Goal: Complete application form

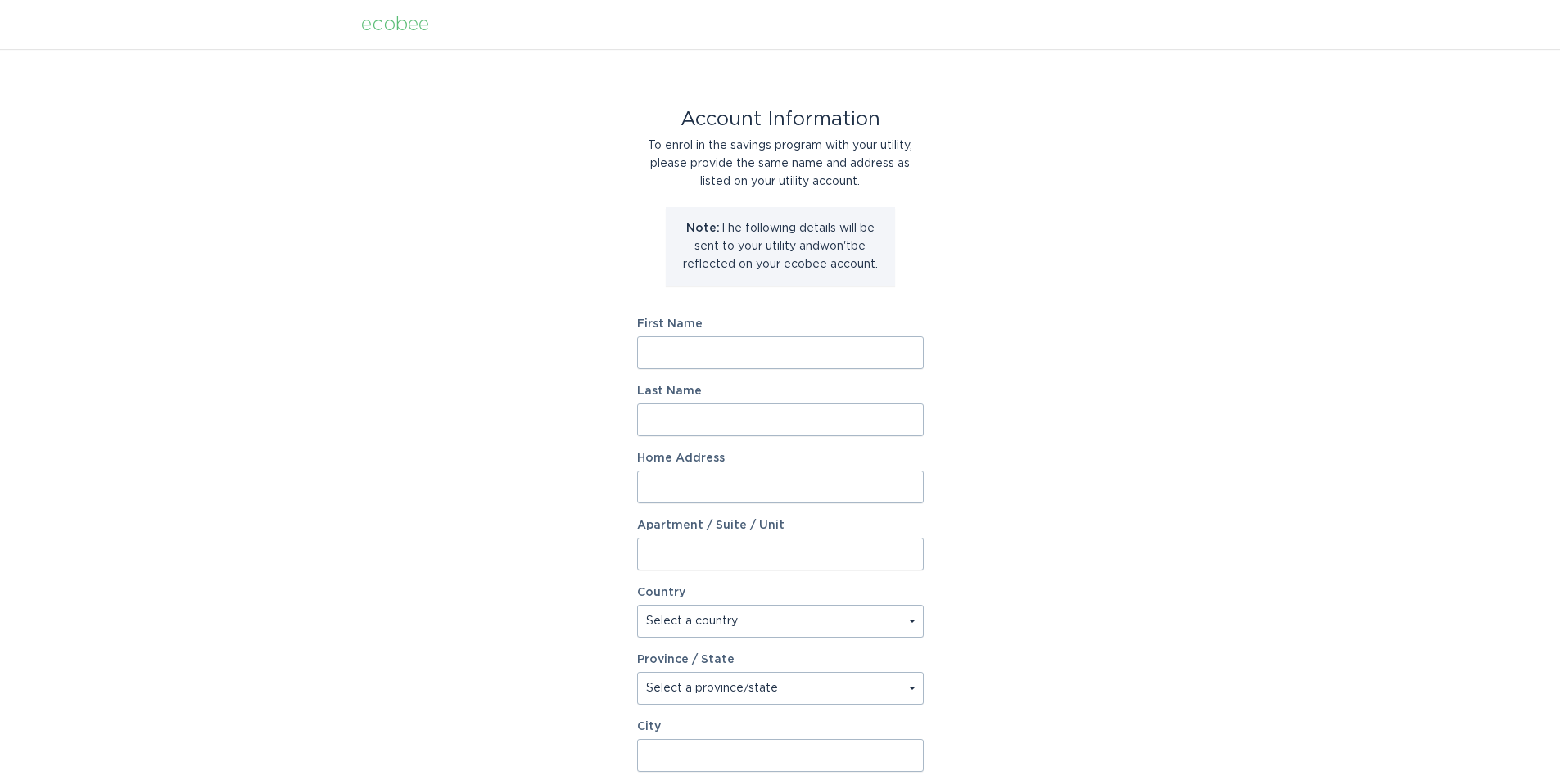
click at [666, 353] on input "First Name" at bounding box center [780, 352] width 287 height 33
type input "Ryan"
type input "Sutton"
type input "393 Edge Brook Drive"
select select "US"
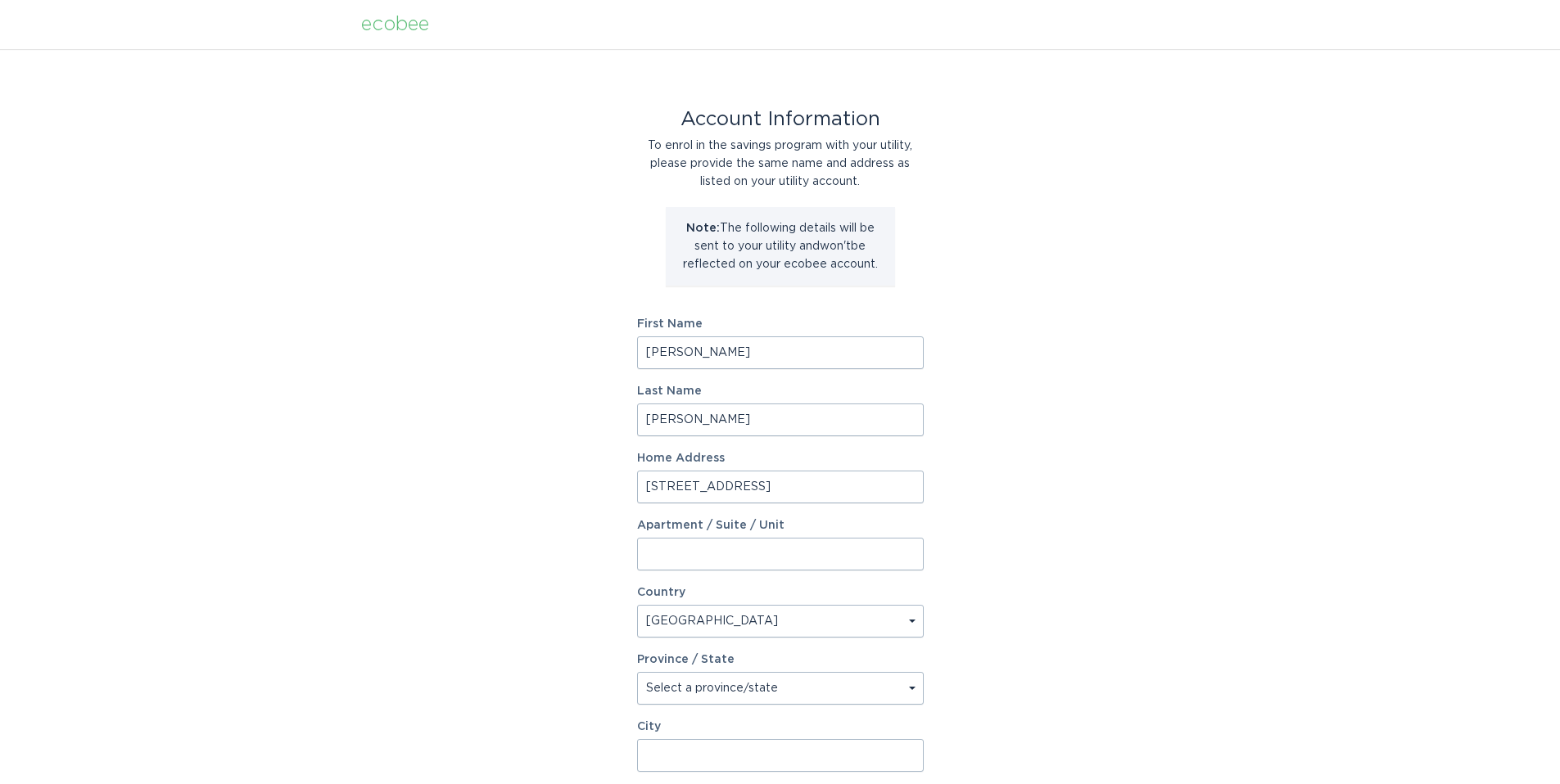
type input "Holly"
type input "48442"
select select "MI"
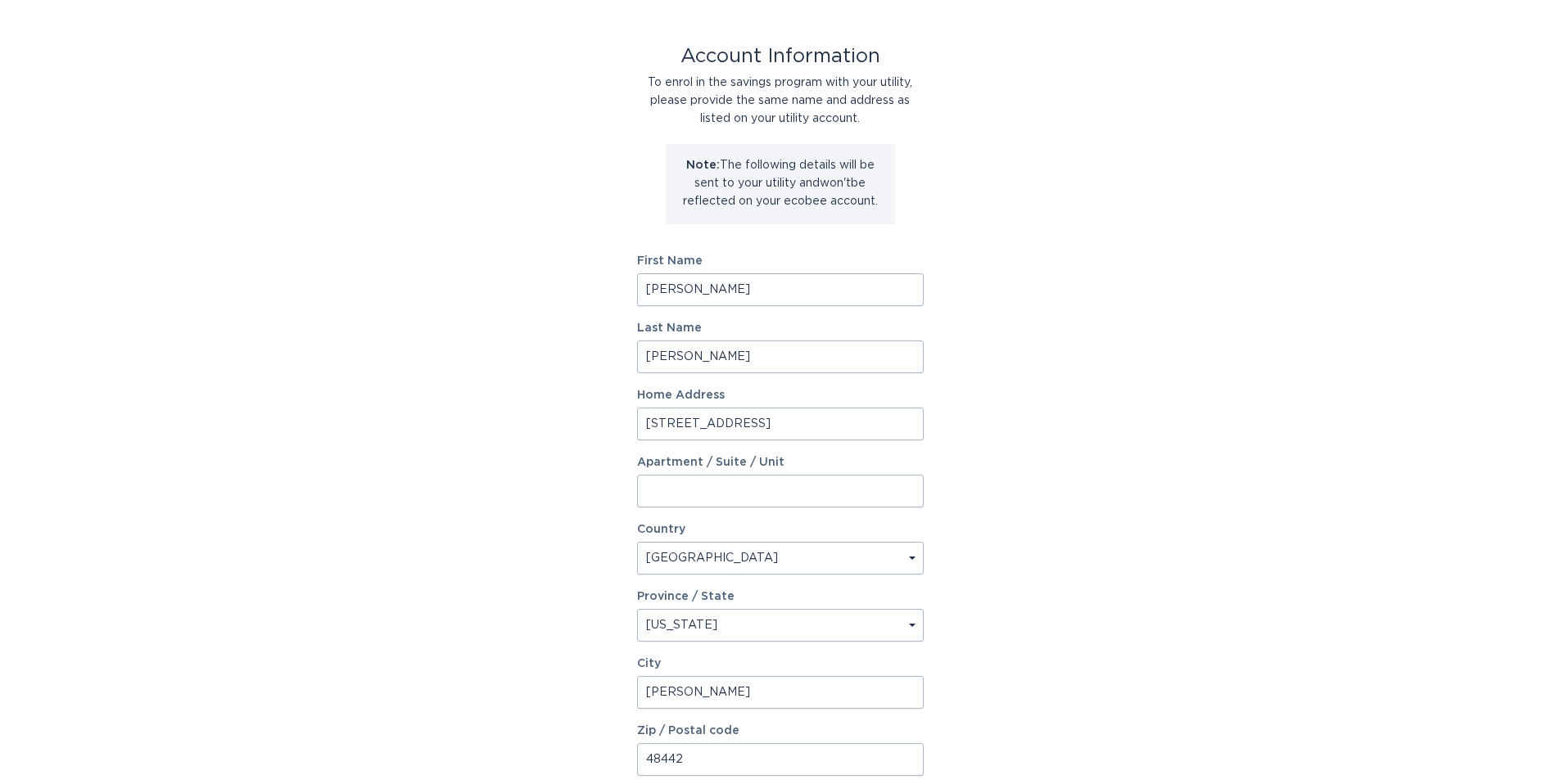
scroll to position [212, 0]
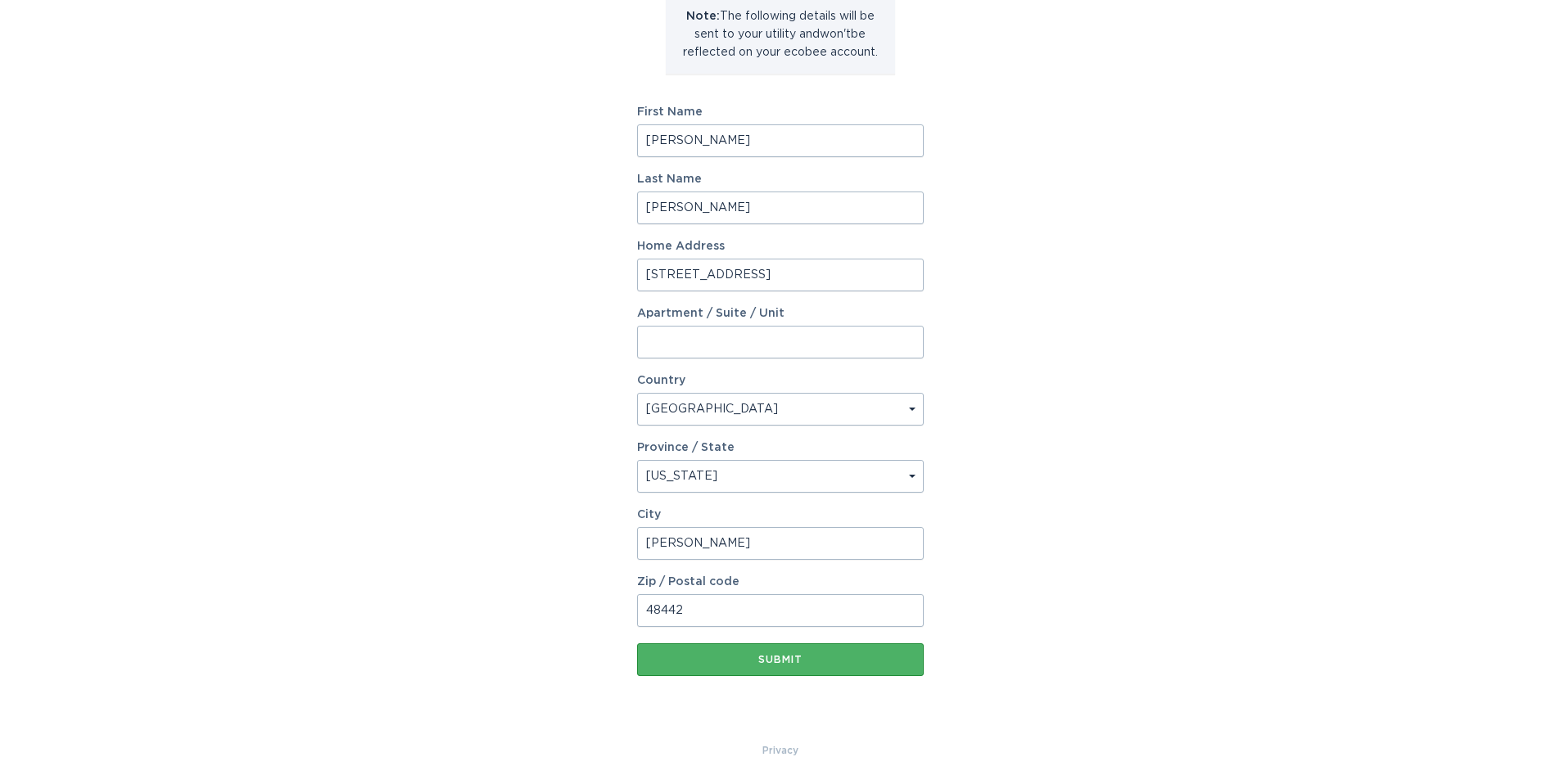
click at [753, 662] on div "Submit" at bounding box center [780, 659] width 270 height 9
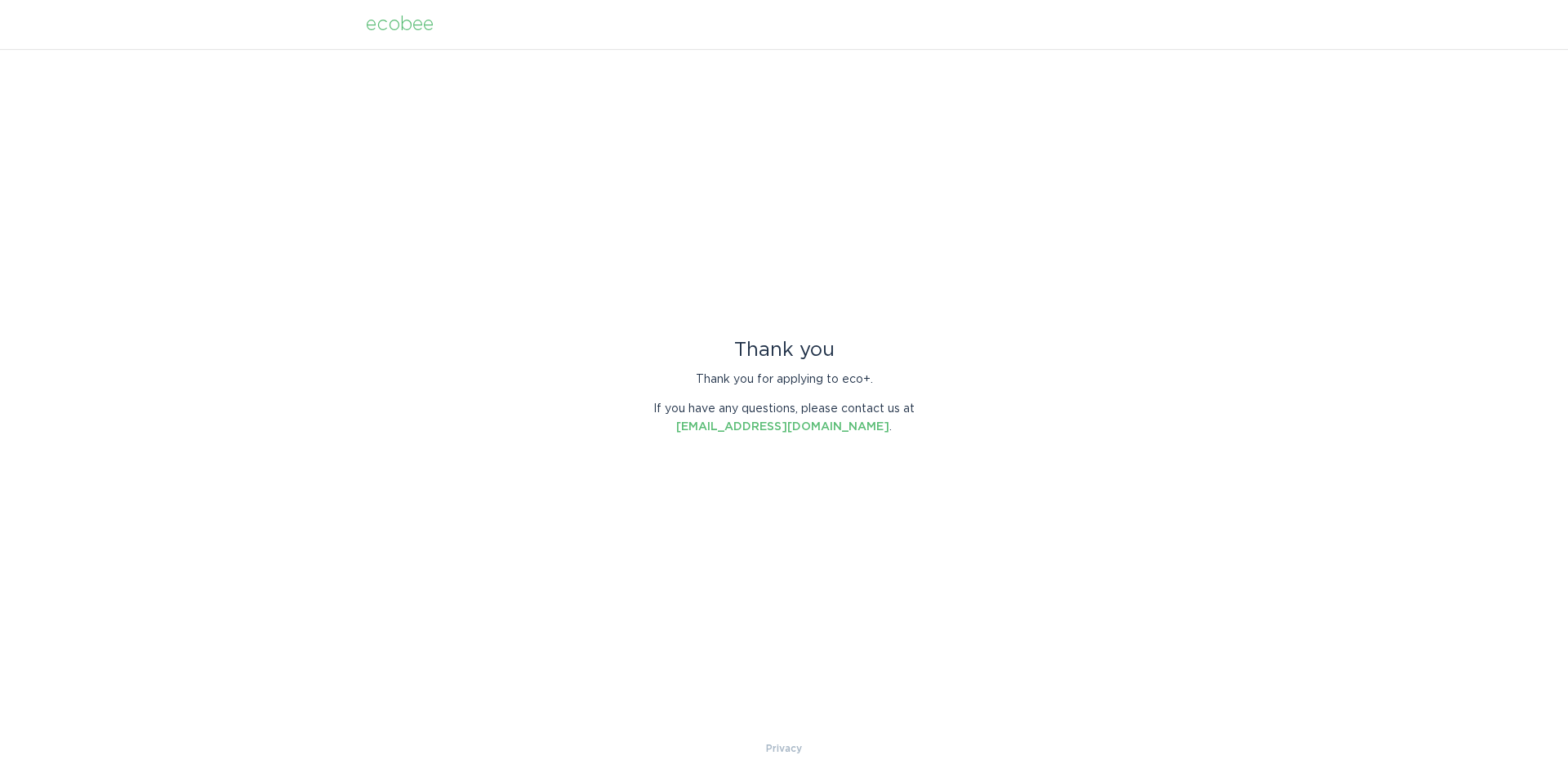
drag, startPoint x: 403, startPoint y: 19, endPoint x: 422, endPoint y: 30, distance: 22.0
click at [403, 19] on div "ecobee" at bounding box center [400, 24] width 68 height 18
